Goal: Navigation & Orientation: Find specific page/section

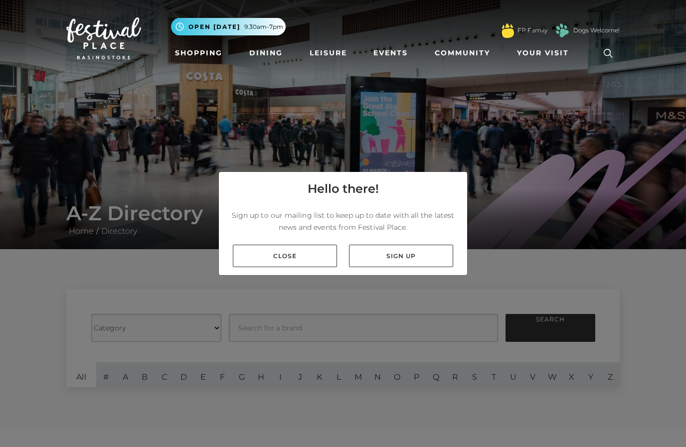
click at [316, 267] on link "Close" at bounding box center [285, 256] width 104 height 22
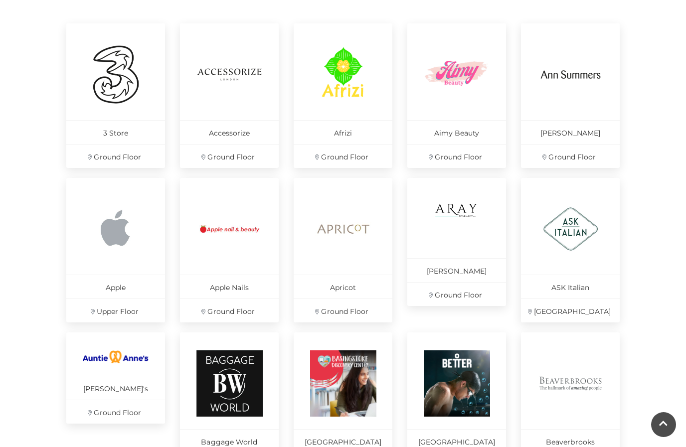
scroll to position [495, 0]
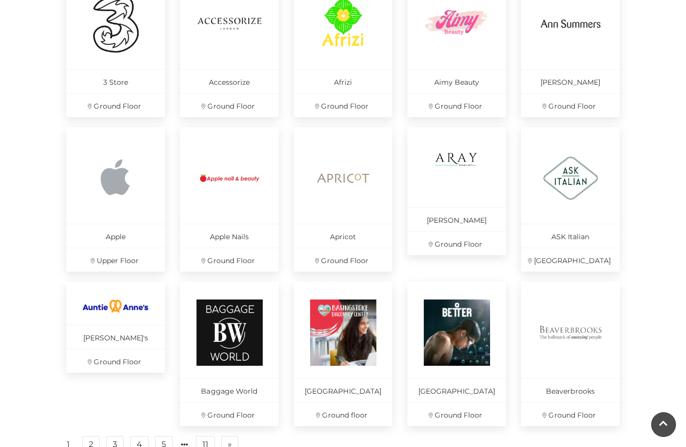
click at [106, 192] on img at bounding box center [116, 178] width 66 height 66
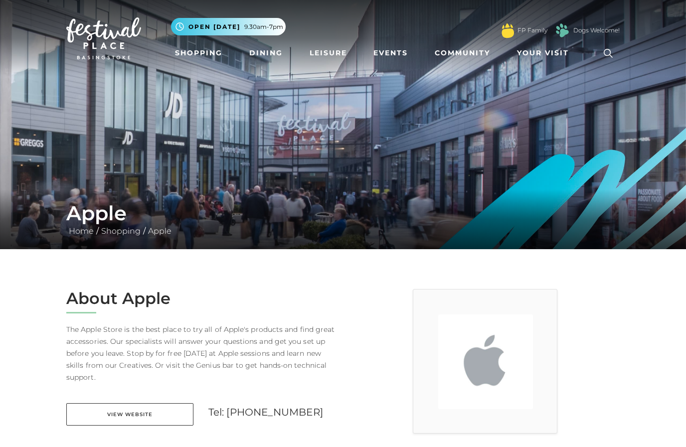
click at [262, 53] on link "Dining" at bounding box center [265, 53] width 41 height 18
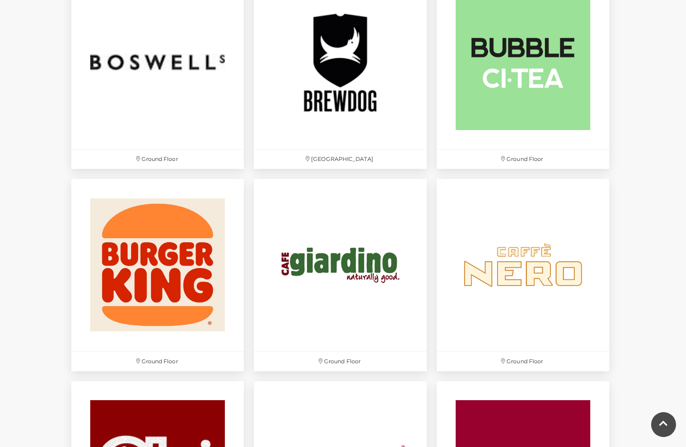
scroll to position [800, 0]
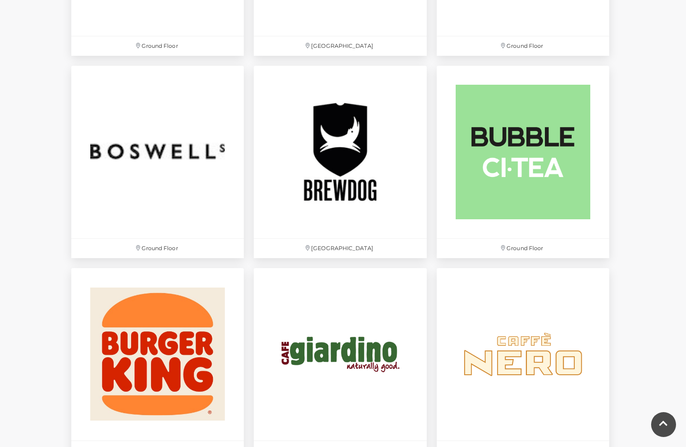
click at [185, 343] on img at bounding box center [157, 354] width 172 height 172
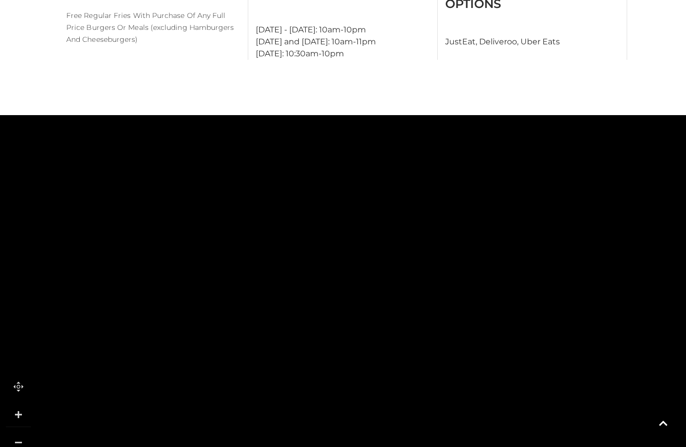
scroll to position [635, 0]
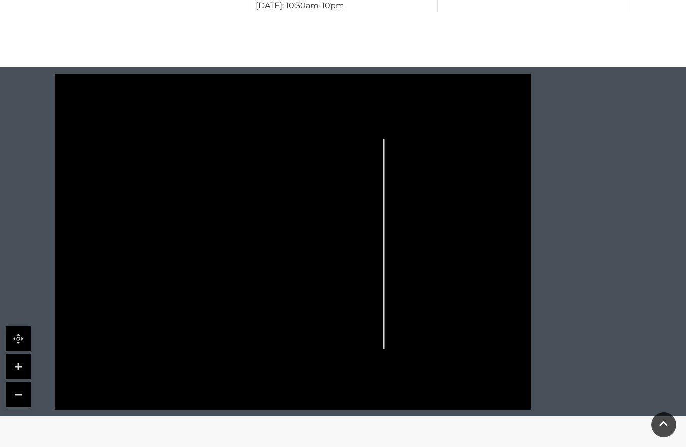
click at [661, 437] on link at bounding box center [663, 424] width 25 height 25
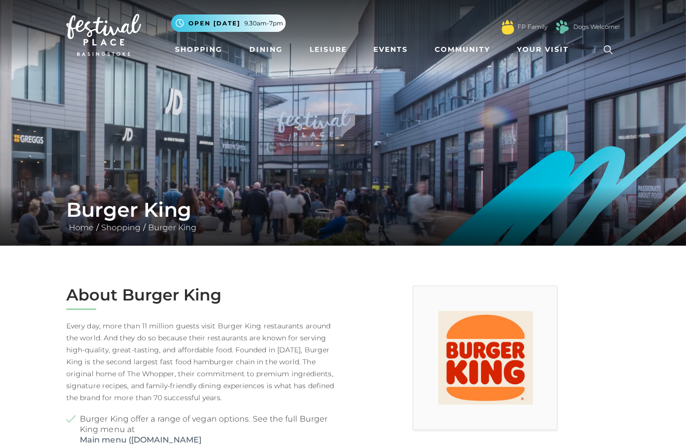
scroll to position [0, 0]
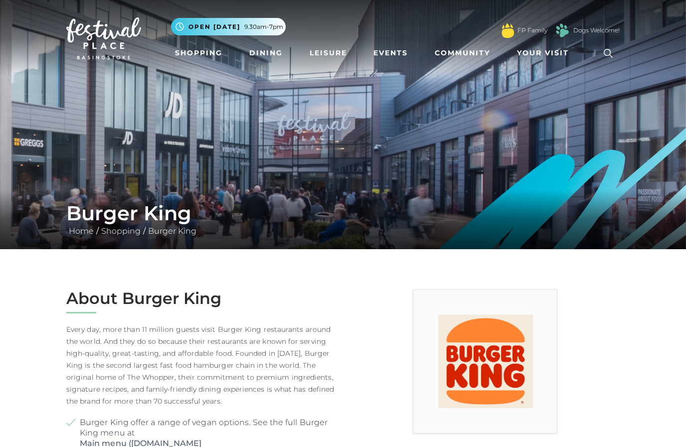
click at [599, 29] on link "Dogs Welcome!" at bounding box center [596, 30] width 46 height 9
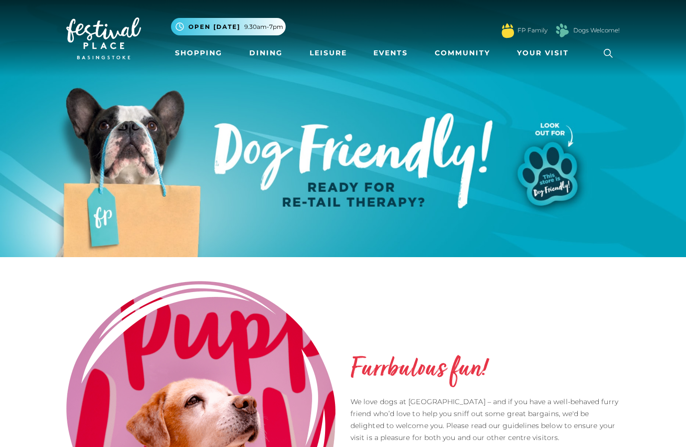
click at [532, 31] on link "FP Family" at bounding box center [532, 30] width 30 height 9
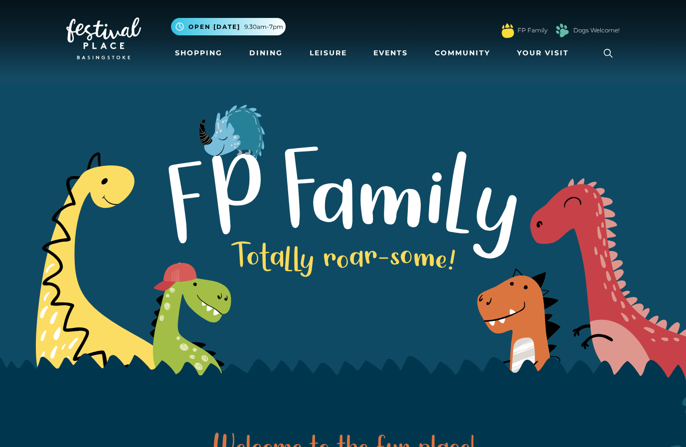
click at [598, 30] on link "Dogs Welcome!" at bounding box center [596, 30] width 46 height 9
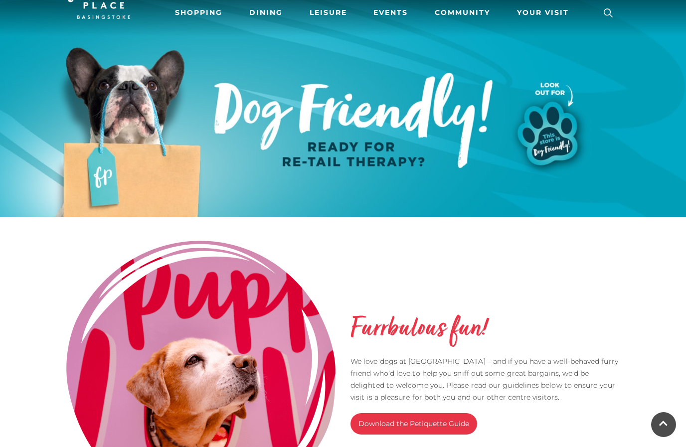
scroll to position [39, 0]
